Goal: Navigation & Orientation: Find specific page/section

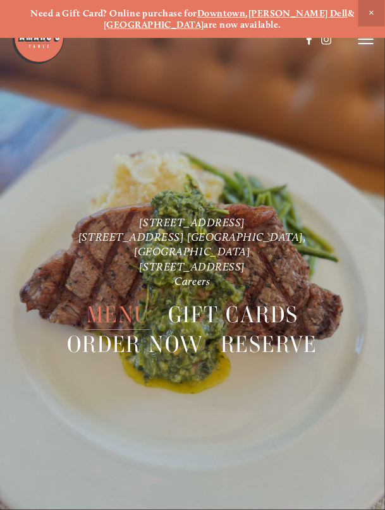
click at [109, 304] on span "Menu" at bounding box center [119, 315] width 64 height 30
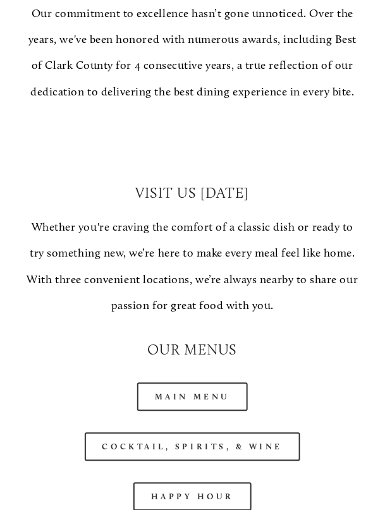
scroll to position [879, 0]
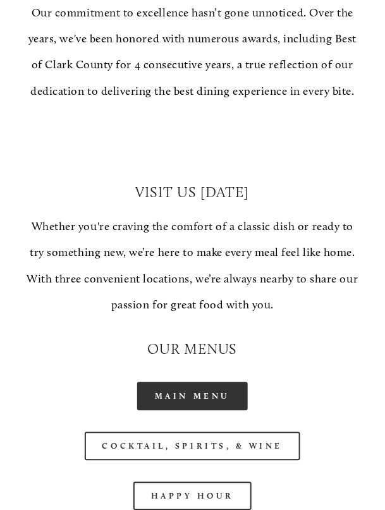
click at [217, 382] on link "Main Menu" at bounding box center [192, 396] width 111 height 28
